Goal: Find specific page/section: Find specific page/section

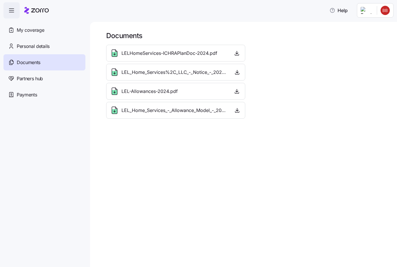
click at [155, 69] on span "LEL_Home_Services%2C_LLC_-_Notice_-_2025.pdf" at bounding box center [174, 72] width 106 height 7
click at [29, 82] on span "Partners hub" at bounding box center [30, 78] width 26 height 7
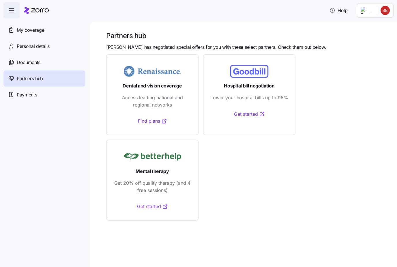
click at [31, 91] on div "Payments" at bounding box center [44, 94] width 82 height 16
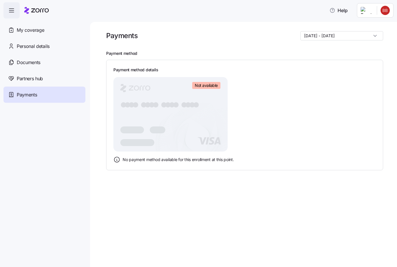
click at [12, 10] on icon "button" at bounding box center [11, 10] width 7 height 7
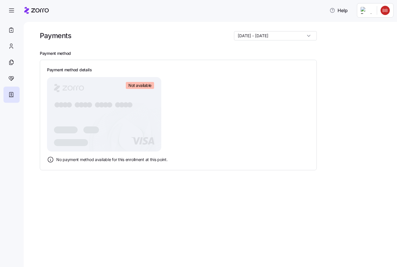
click at [335, 13] on span "Help" at bounding box center [338, 10] width 18 height 7
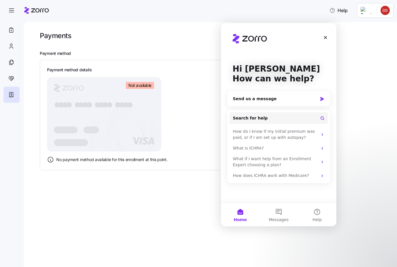
click at [321, 176] on icon "Intercom messenger" at bounding box center [322, 175] width 5 height 5
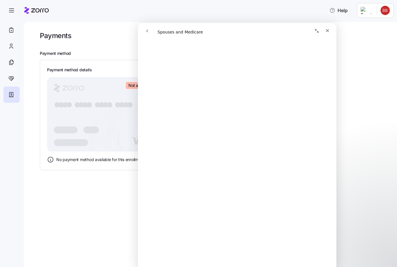
scroll to position [499, 0]
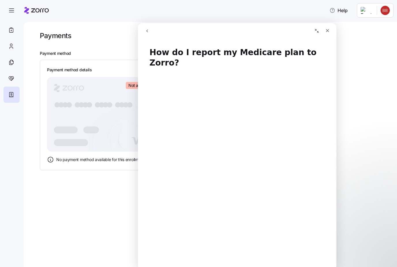
click at [394, 163] on div "Payments 01/01/2025 - 12/31/2025 Payment method Payment method details Not avai…" at bounding box center [210, 144] width 373 height 245
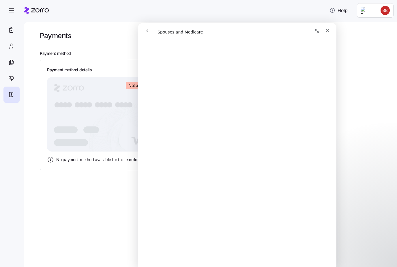
scroll to position [155, 0]
click at [151, 32] on button "go back" at bounding box center [147, 30] width 11 height 11
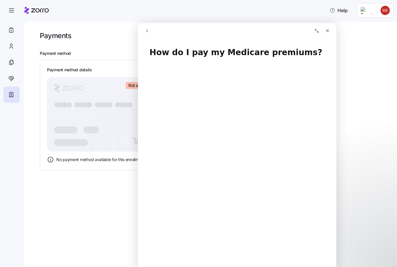
click at [148, 28] on button "go back" at bounding box center [147, 30] width 11 height 11
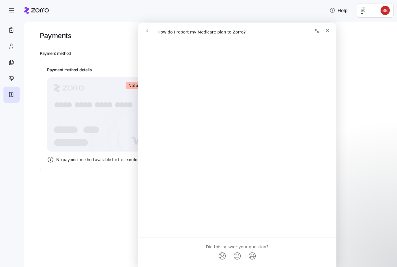
scroll to position [240, 0]
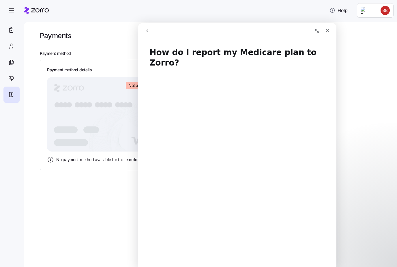
click at [330, 30] on div "Close" at bounding box center [327, 30] width 10 height 10
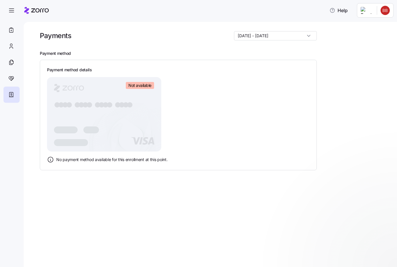
scroll to position [0, 0]
